Goal: Obtain resource: Obtain resource

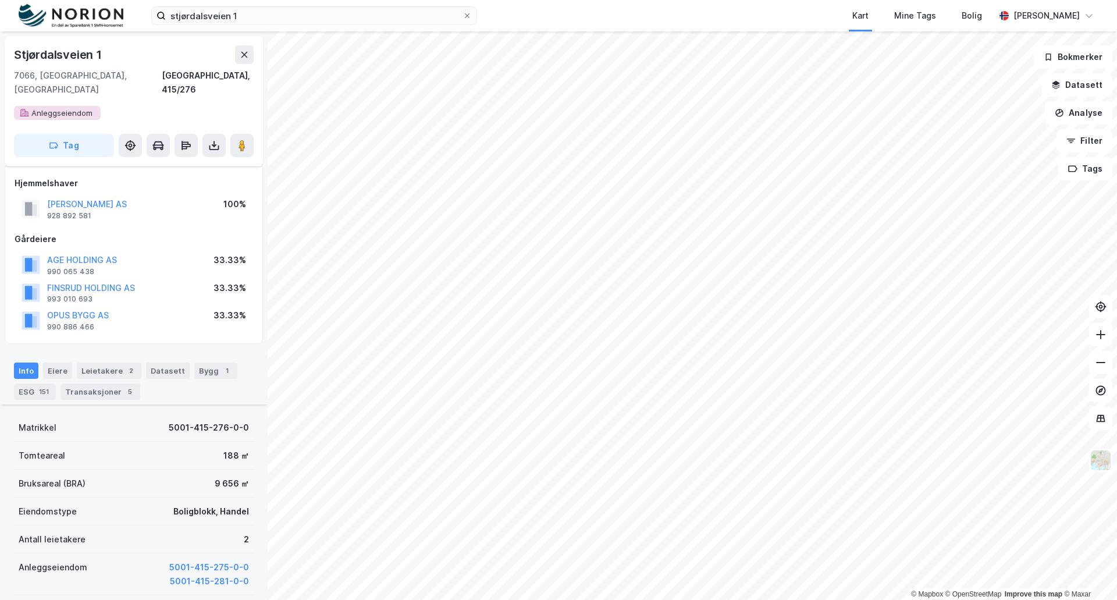
scroll to position [229, 0]
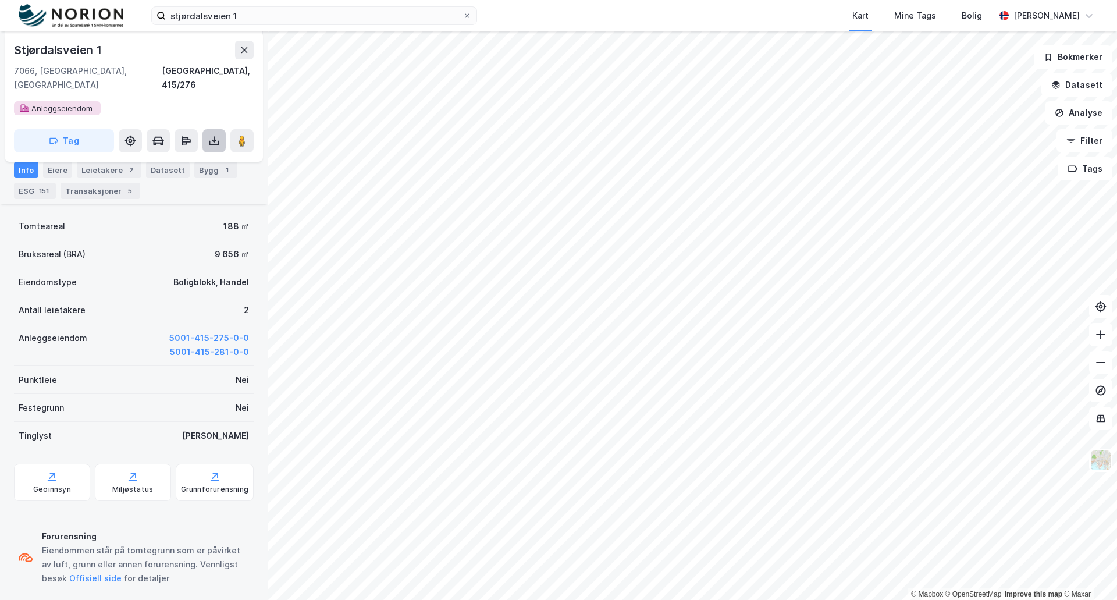
click at [212, 135] on icon at bounding box center [214, 141] width 12 height 12
click at [155, 159] on div "Last ned grunnbok" at bounding box center [156, 163] width 67 height 9
click at [174, 178] on div "Last ned matrikkelrapport" at bounding box center [171, 182] width 96 height 9
click at [186, 331] on button "5001-415-275-0-0" at bounding box center [209, 338] width 80 height 14
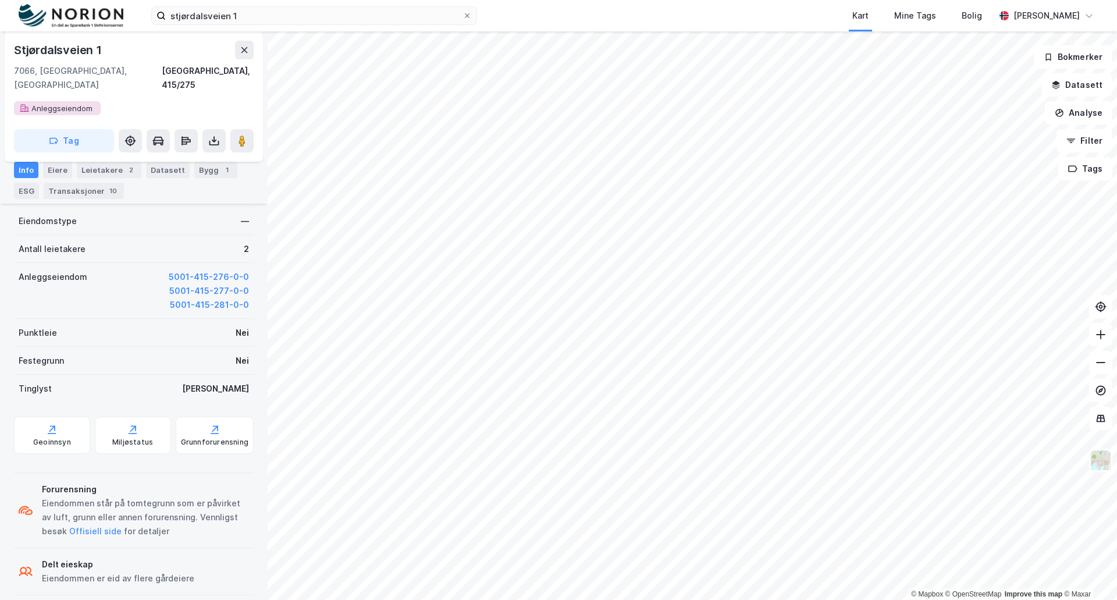
scroll to position [289, 0]
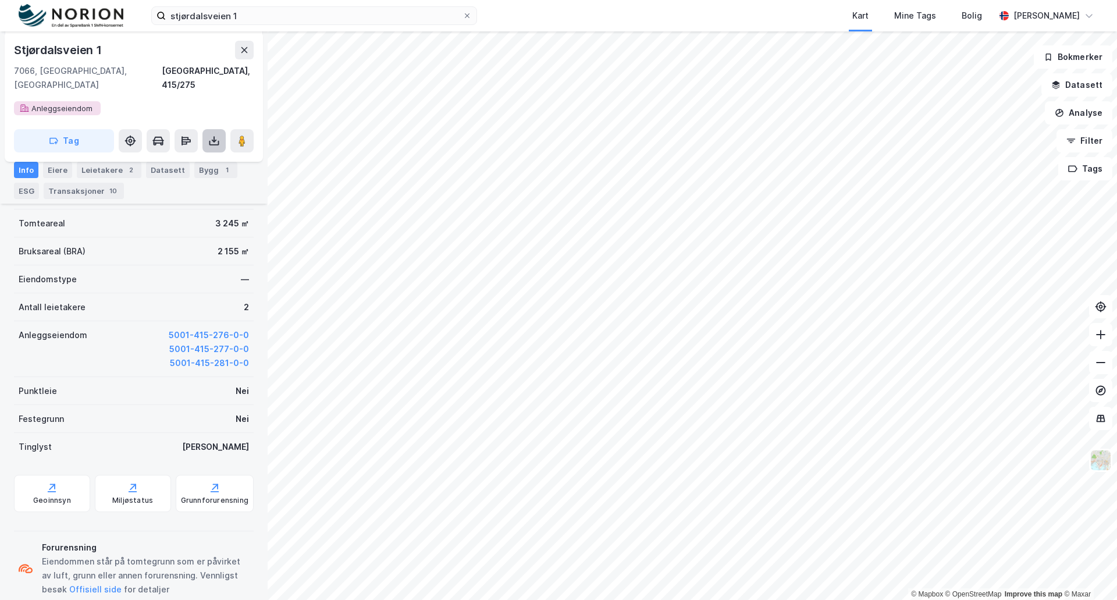
click at [215, 135] on icon at bounding box center [214, 141] width 12 height 12
click at [176, 159] on div "Last ned grunnbok" at bounding box center [156, 163] width 67 height 9
click at [194, 342] on button "5001-415-277-0-0" at bounding box center [209, 349] width 80 height 14
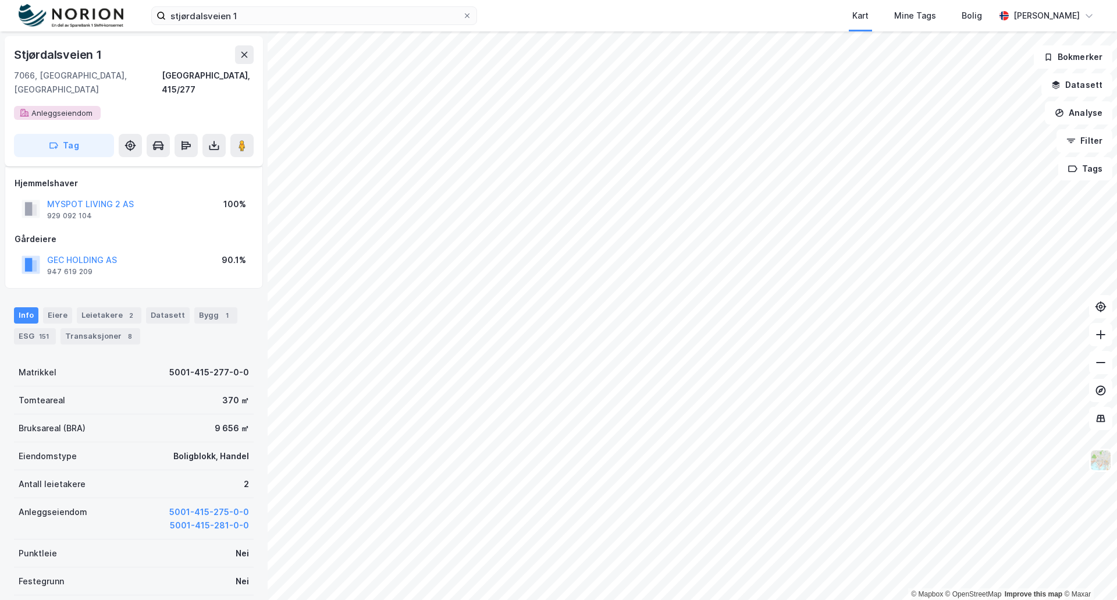
scroll to position [211, 0]
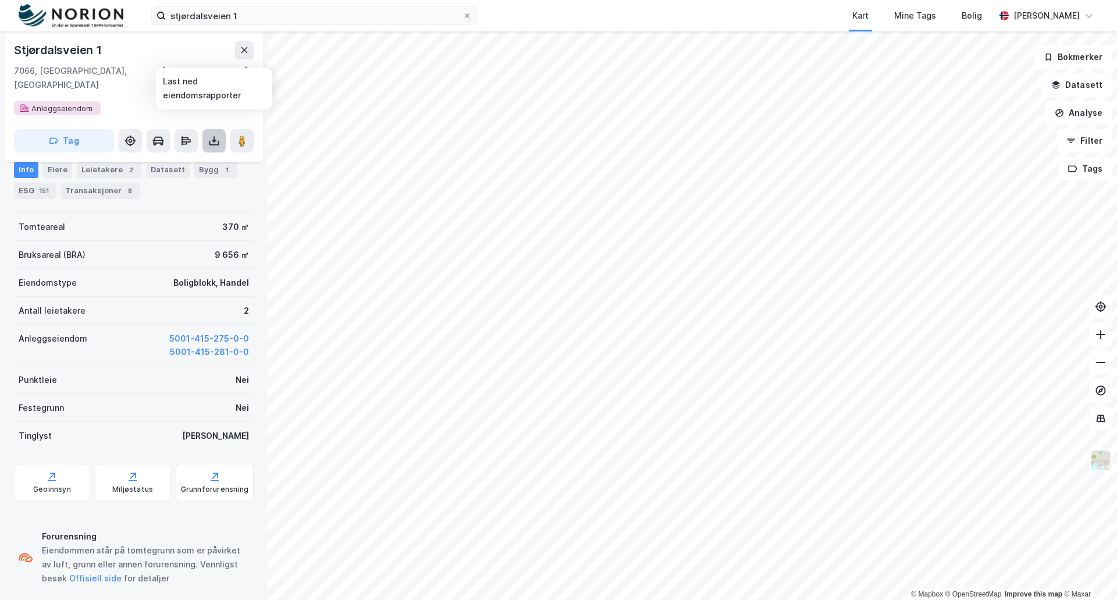
click at [211, 135] on icon at bounding box center [214, 141] width 12 height 12
click at [153, 159] on div "Last ned grunnbok" at bounding box center [156, 163] width 67 height 9
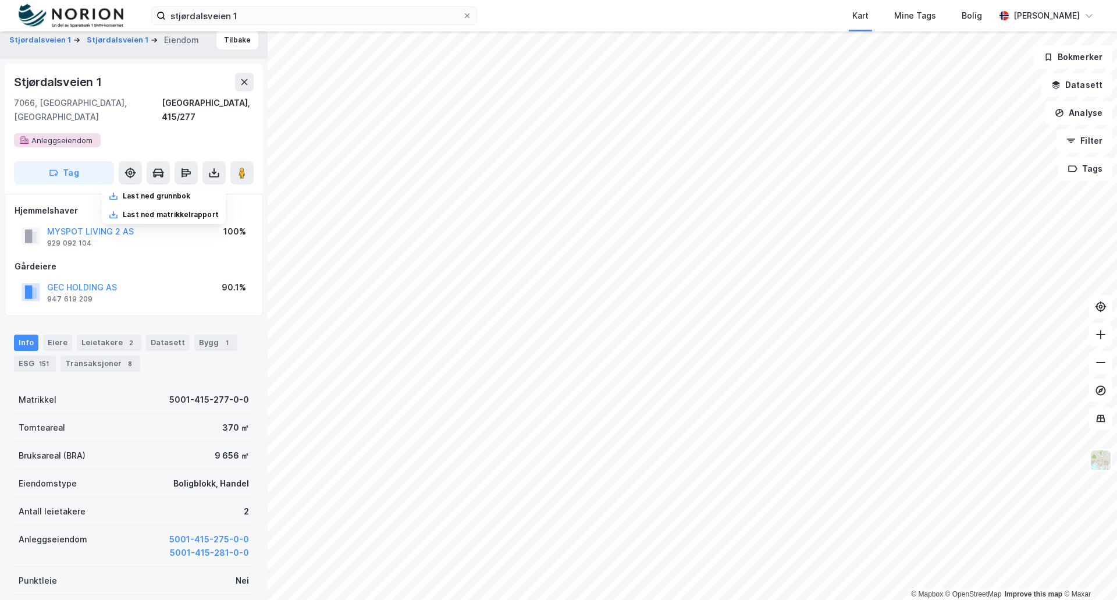
scroll to position [0, 0]
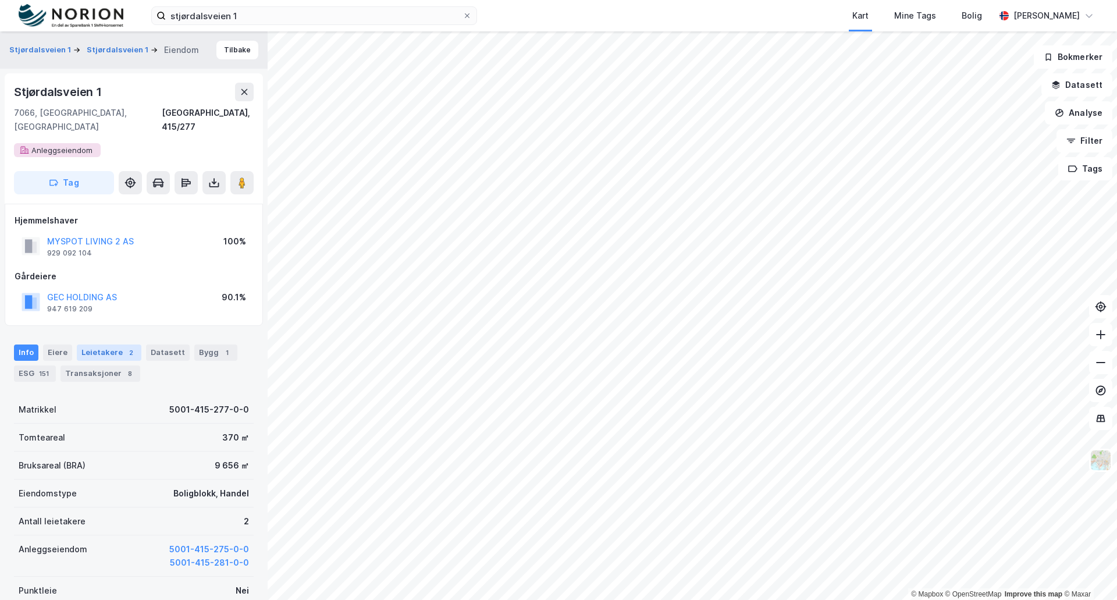
click at [101, 344] on div "Leietakere 2" at bounding box center [109, 352] width 65 height 16
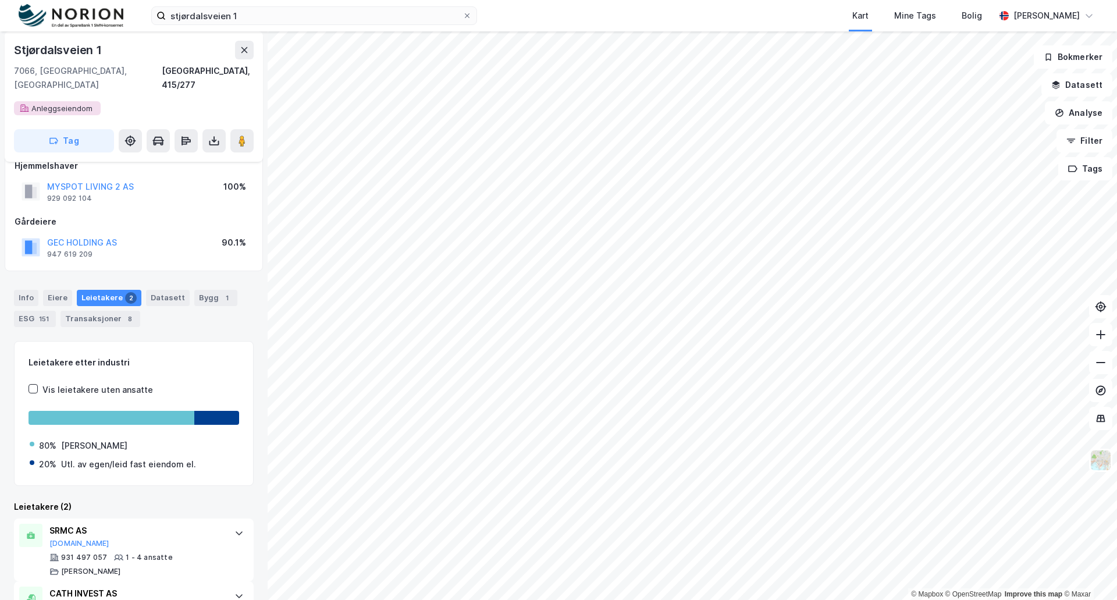
scroll to position [99, 0]
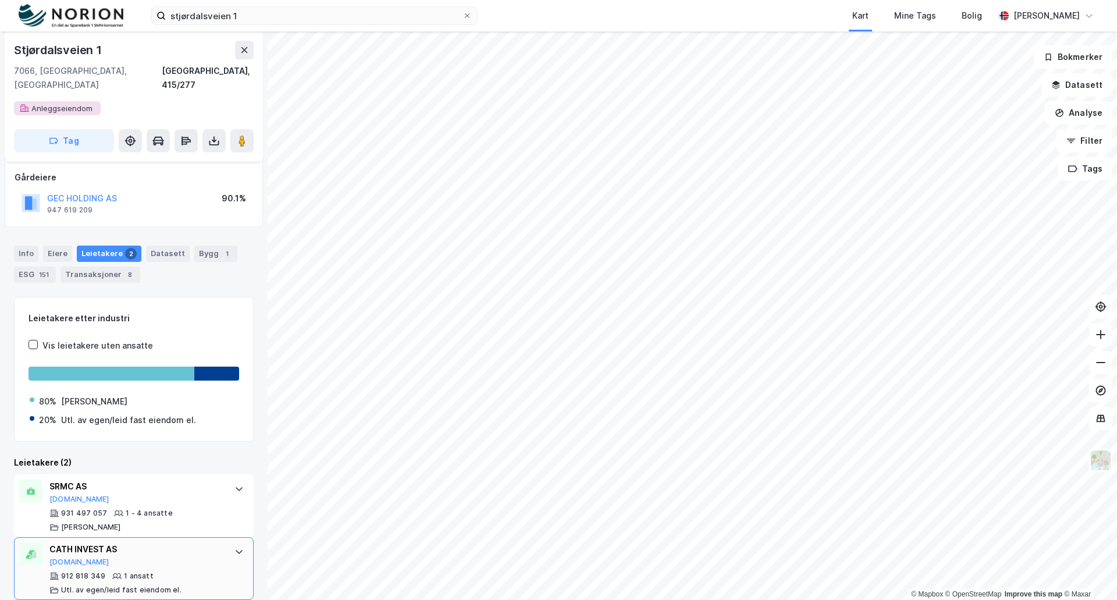
click at [72, 542] on div "CATH INVEST AS" at bounding box center [135, 549] width 173 height 14
click at [63, 479] on div "SRMC AS" at bounding box center [135, 486] width 173 height 14
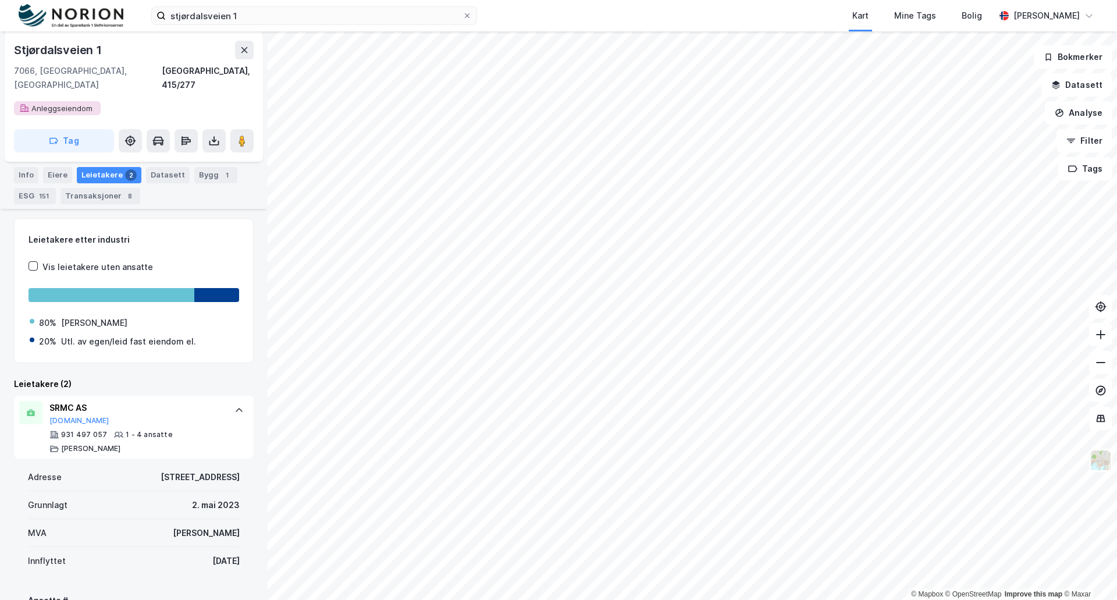
scroll to position [157, 0]
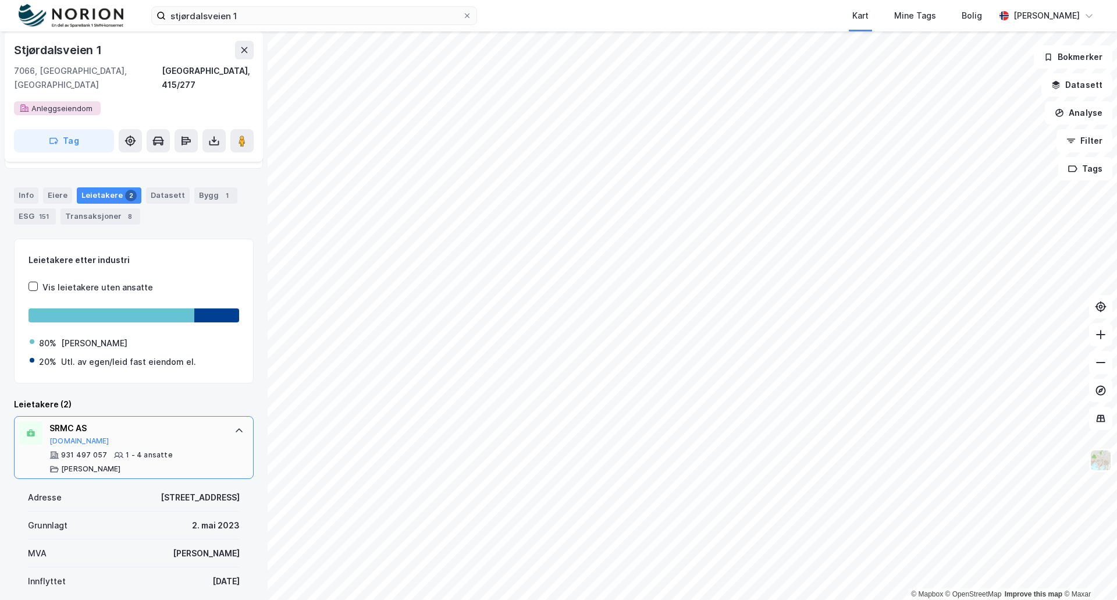
click at [60, 422] on div "SRMC AS [DOMAIN_NAME]" at bounding box center [135, 433] width 173 height 24
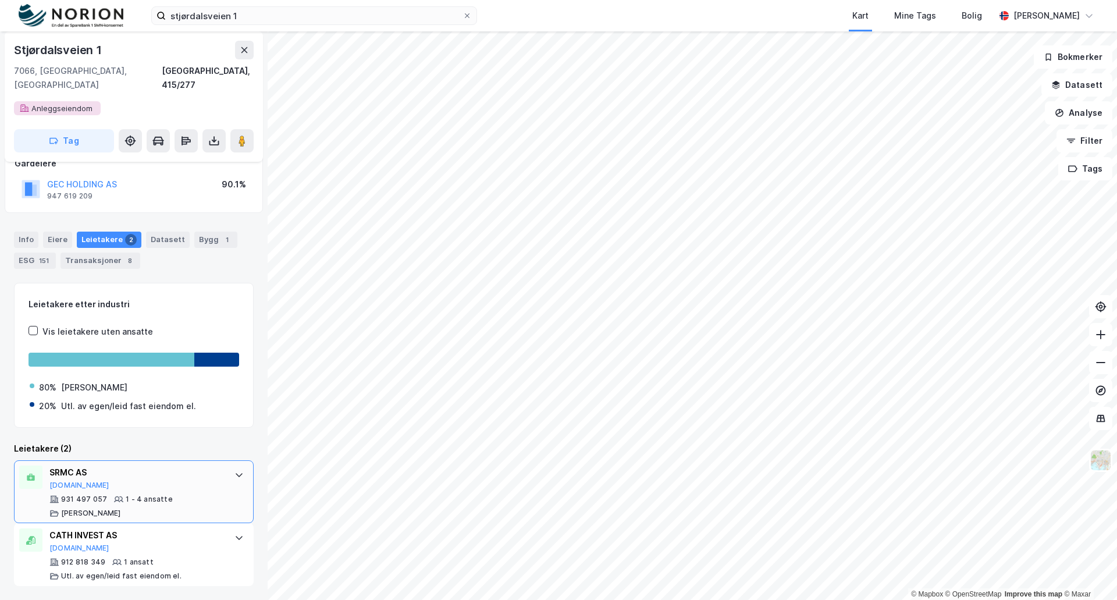
scroll to position [99, 0]
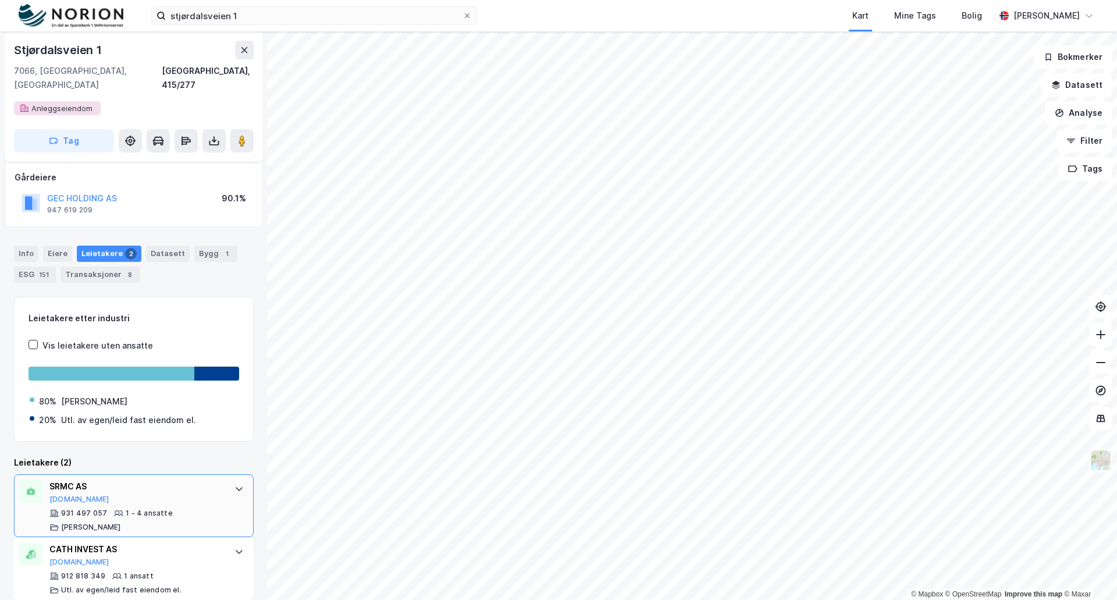
click at [234, 484] on icon at bounding box center [238, 488] width 9 height 9
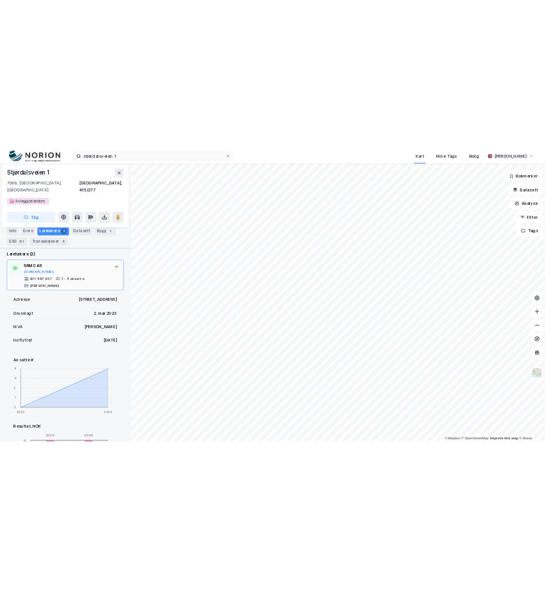
scroll to position [343, 0]
